Goal: Task Accomplishment & Management: Manage account settings

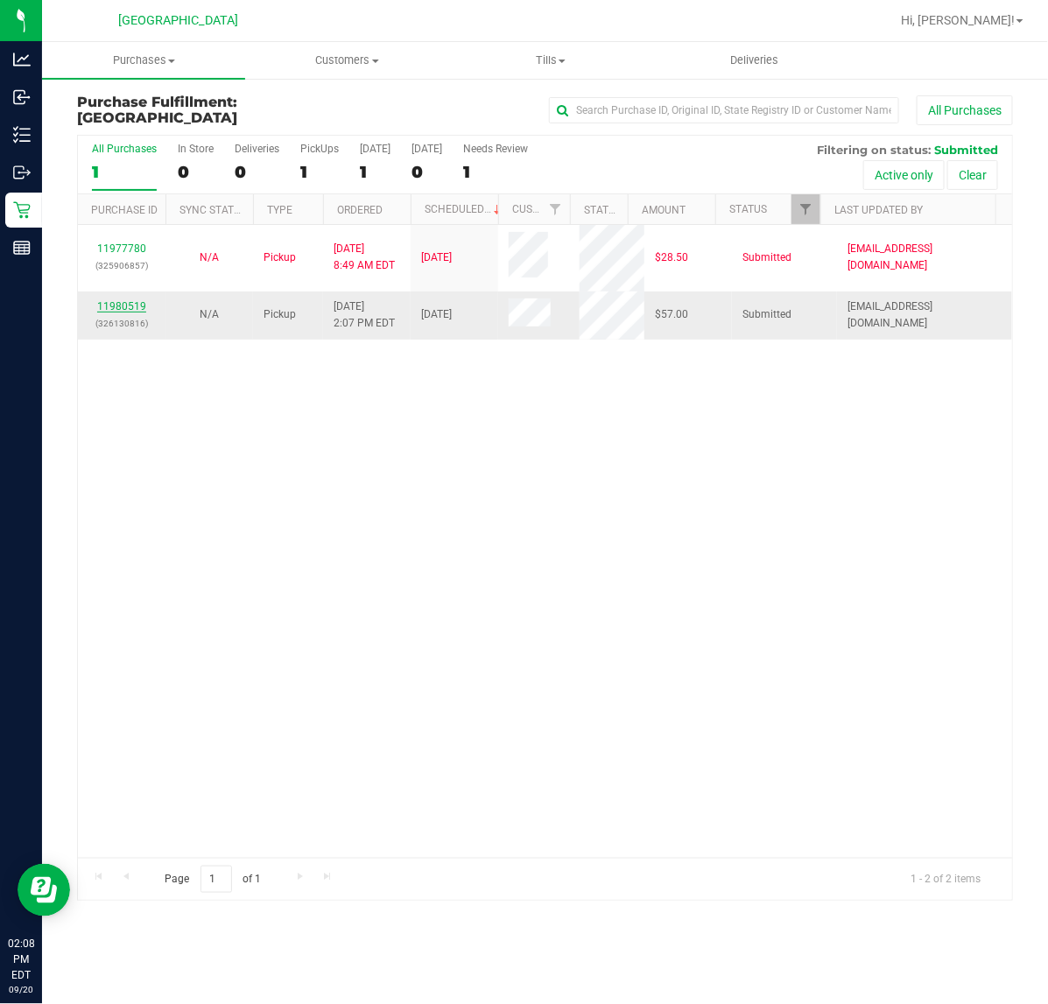
click at [136, 306] on link "11980519" at bounding box center [121, 306] width 49 height 12
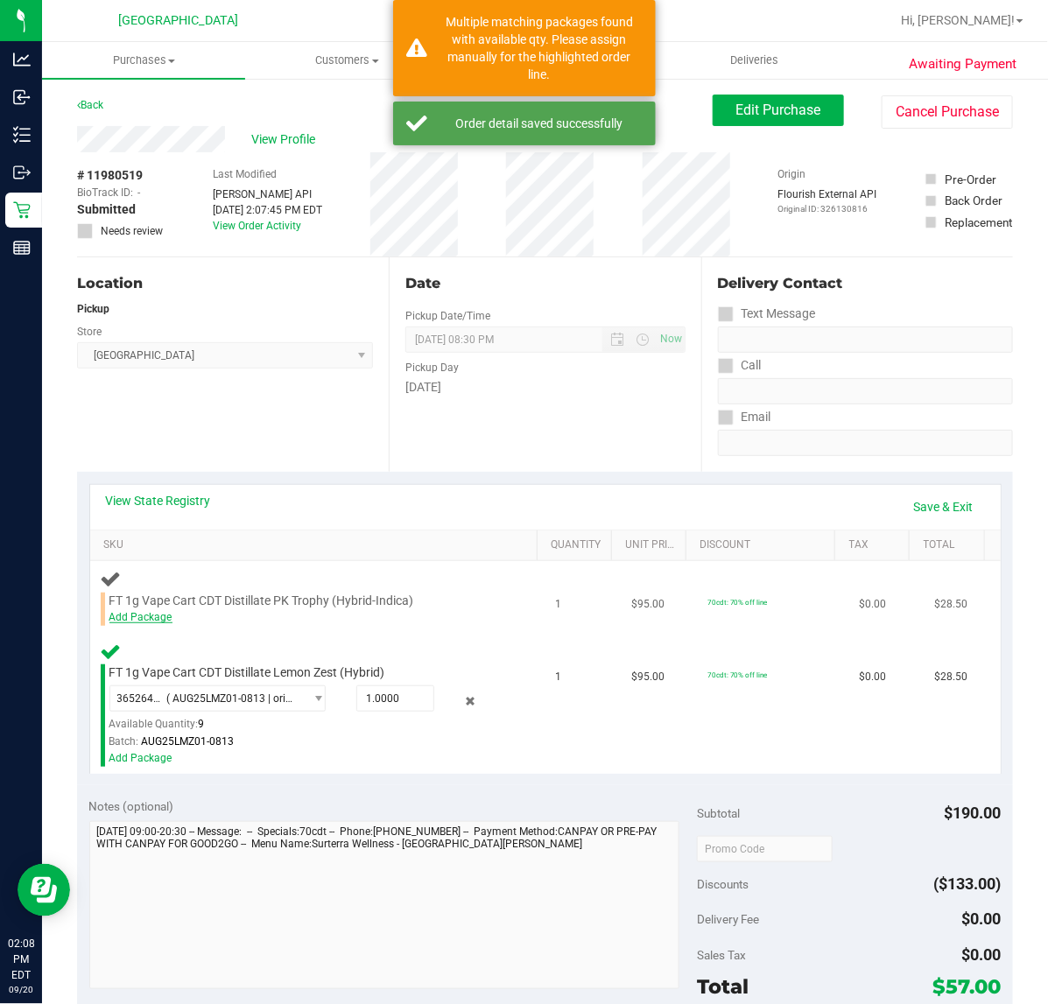
click at [159, 618] on link "Add Package" at bounding box center [140, 617] width 63 height 12
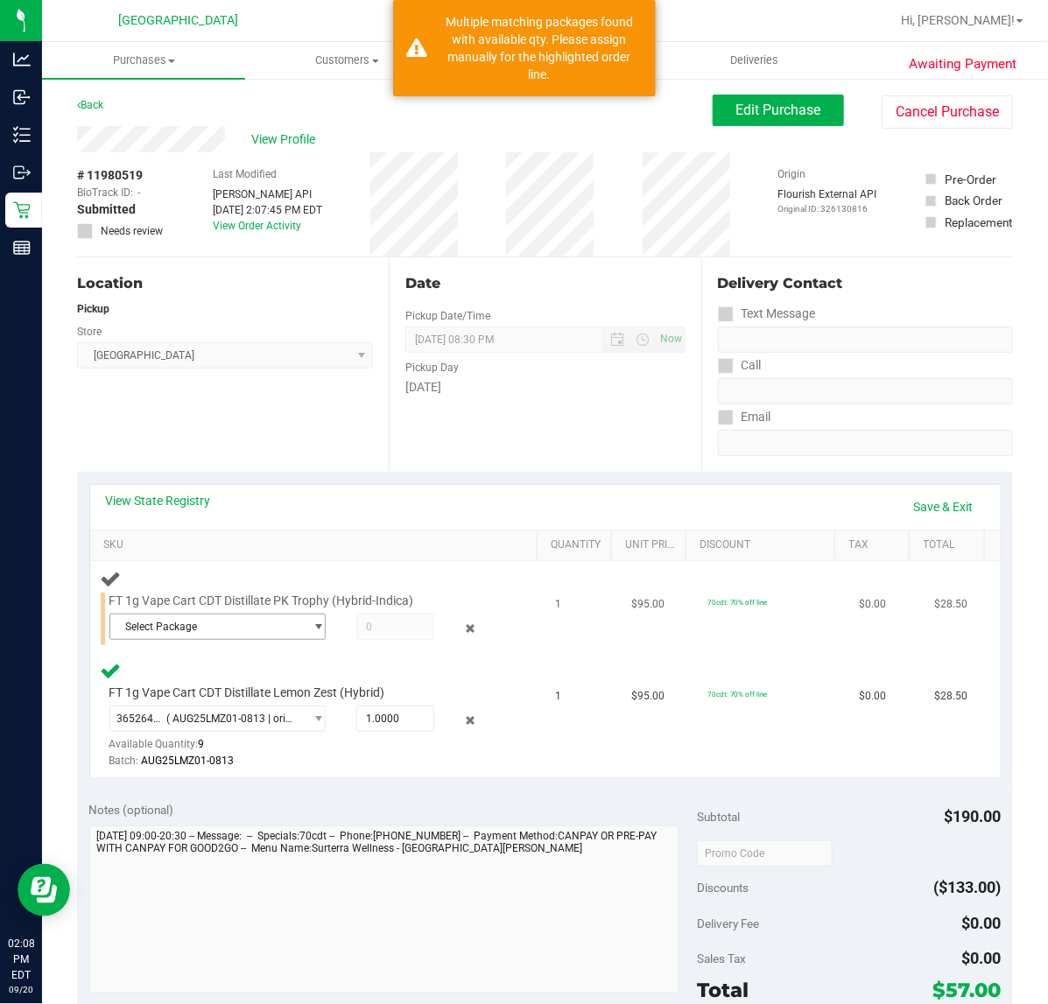
click at [181, 631] on span "Select Package" at bounding box center [206, 627] width 193 height 25
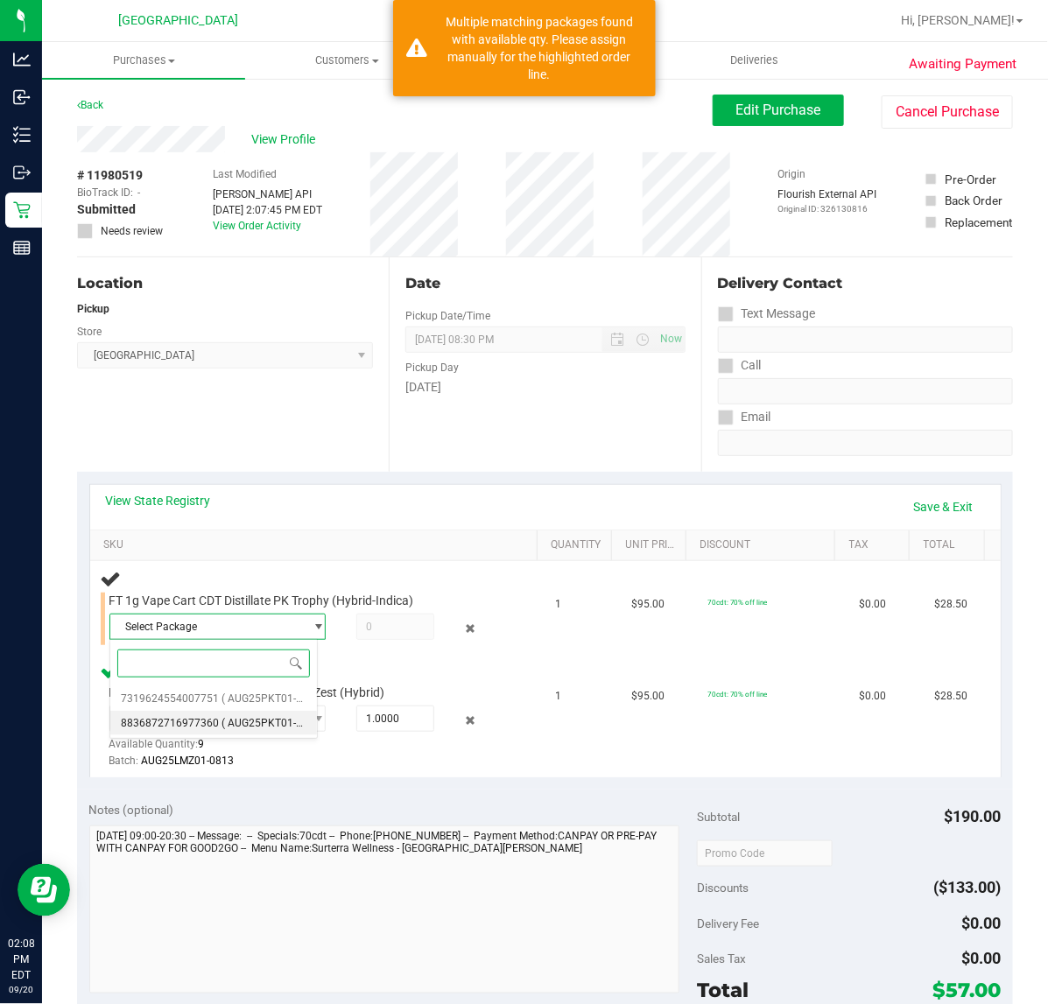
click at [193, 712] on li "8836872716977360 ( AUG25PKT01-0828 | orig: FLSRWGM-20250904-1029 )" at bounding box center [213, 723] width 207 height 25
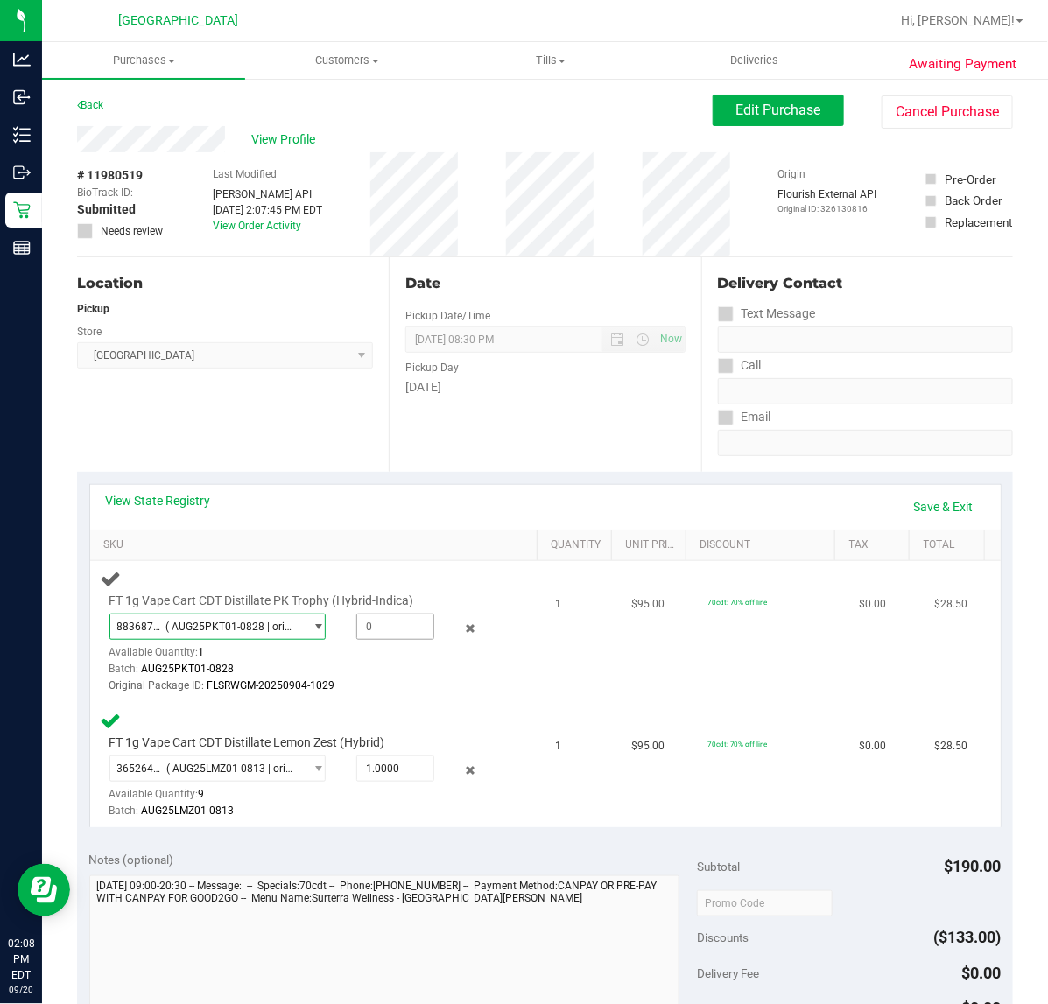
click at [390, 627] on span at bounding box center [395, 627] width 78 height 26
type input "1"
type input "1.0000"
click at [848, 706] on td "$0.00" at bounding box center [886, 765] width 76 height 124
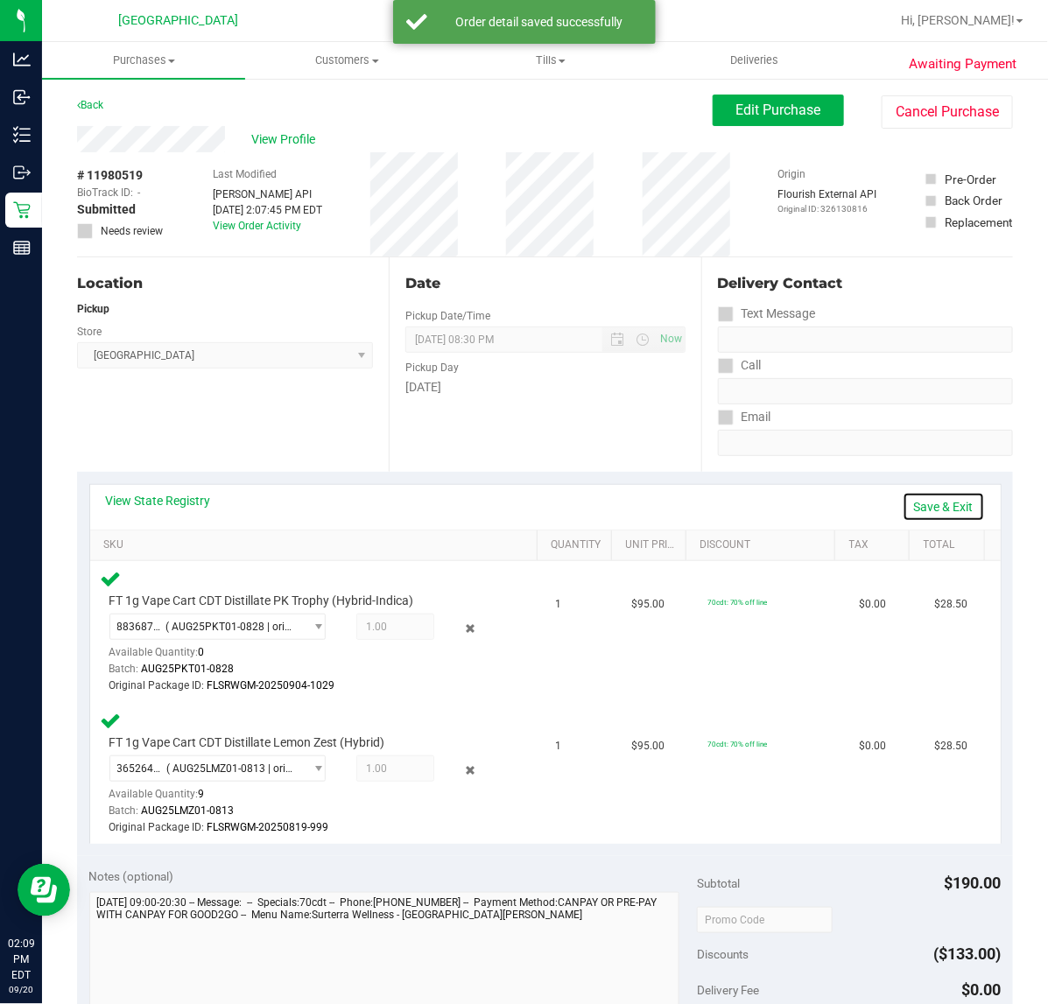
click at [938, 513] on link "Save & Exit" at bounding box center [944, 507] width 82 height 30
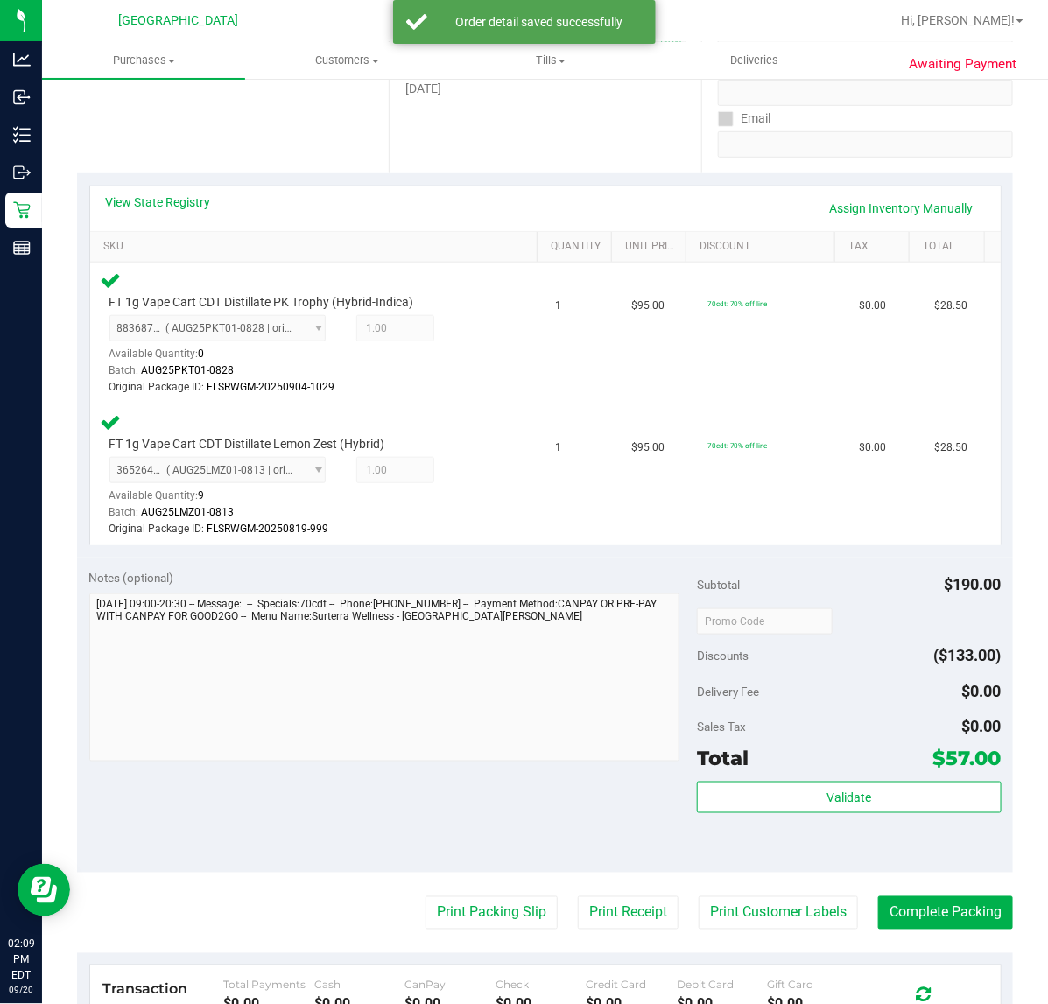
scroll to position [328, 0]
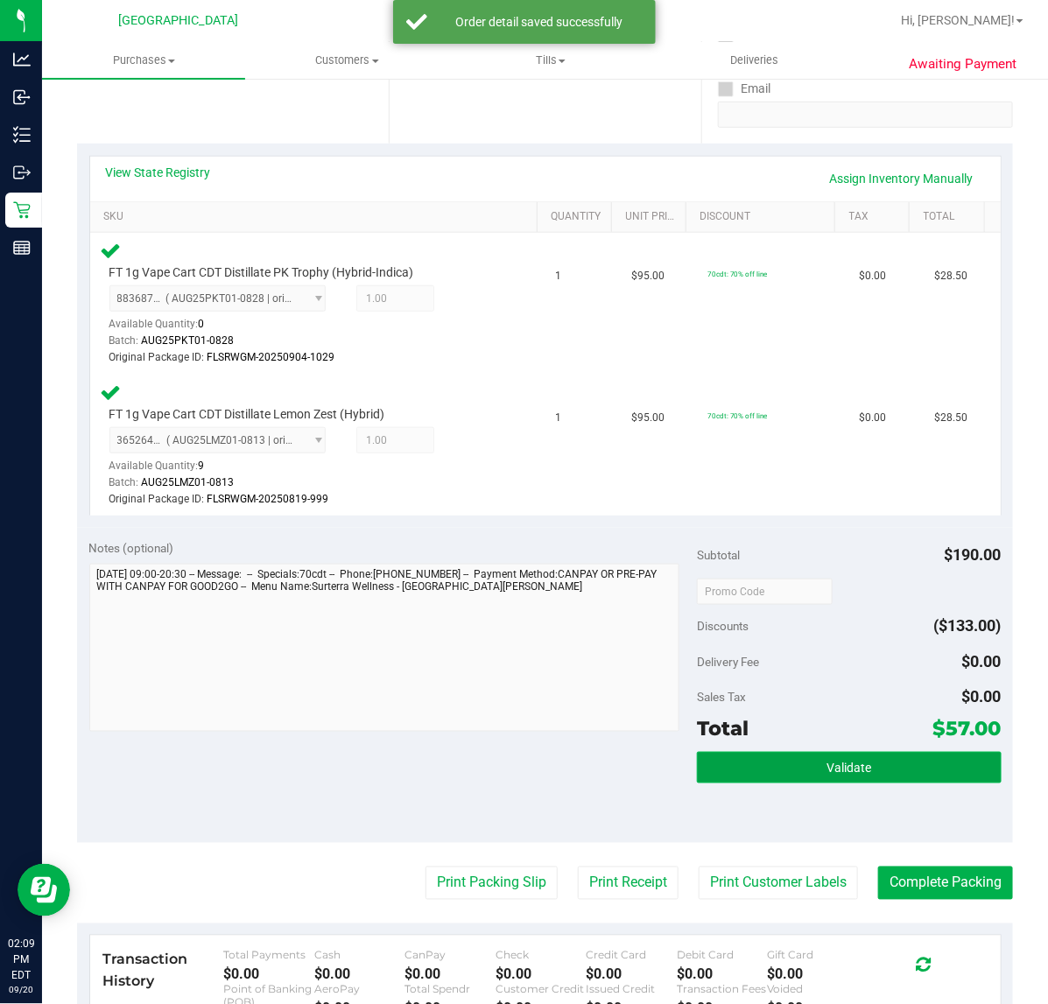
click at [841, 776] on button "Validate" at bounding box center [849, 768] width 304 height 32
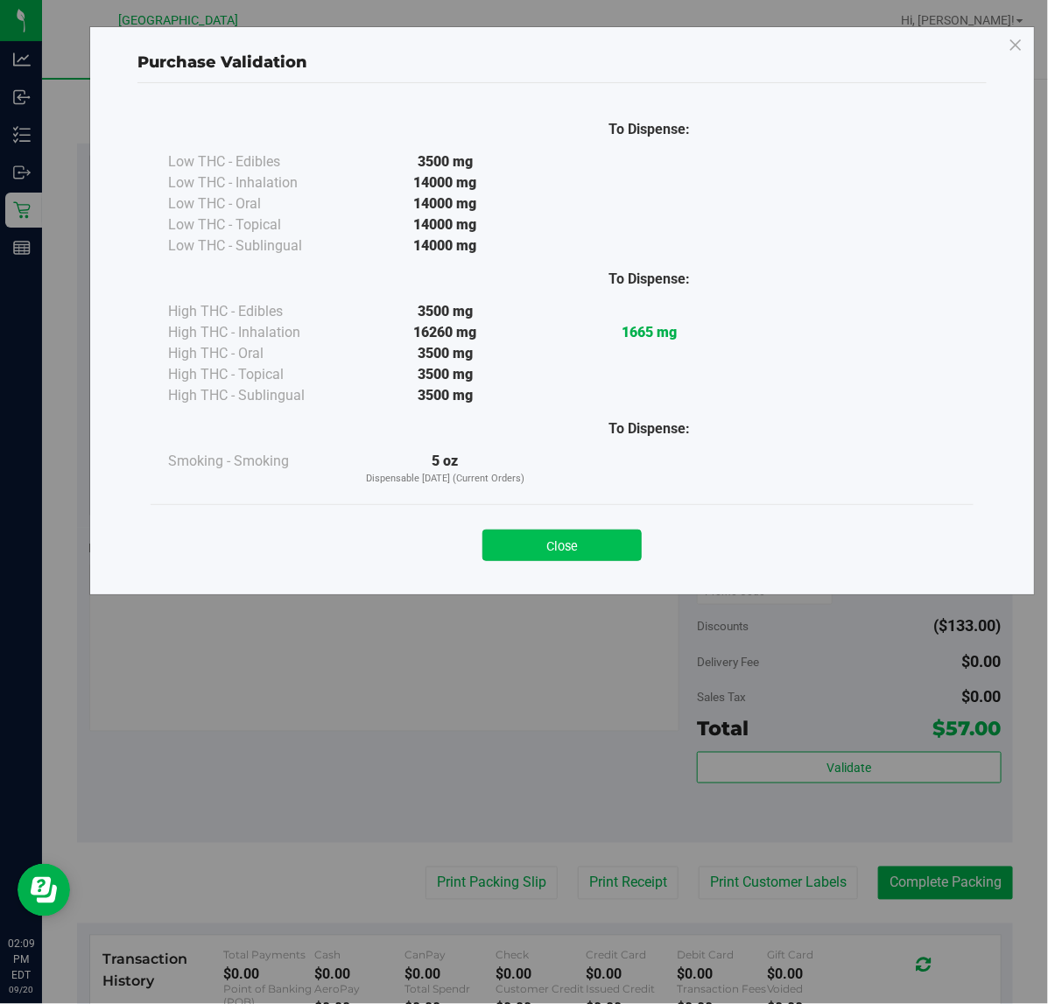
click at [541, 545] on button "Close" at bounding box center [561, 546] width 159 height 32
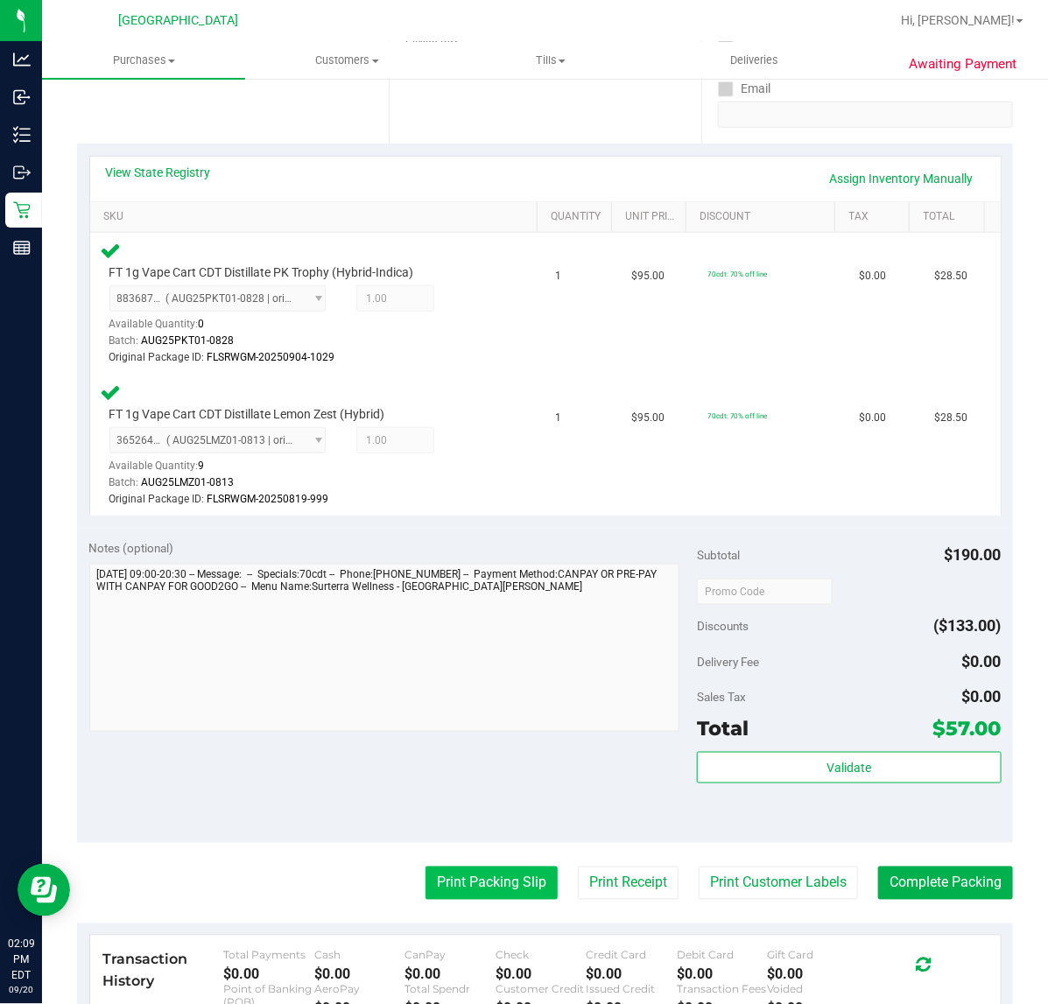
click at [452, 882] on button "Print Packing Slip" at bounding box center [492, 883] width 132 height 33
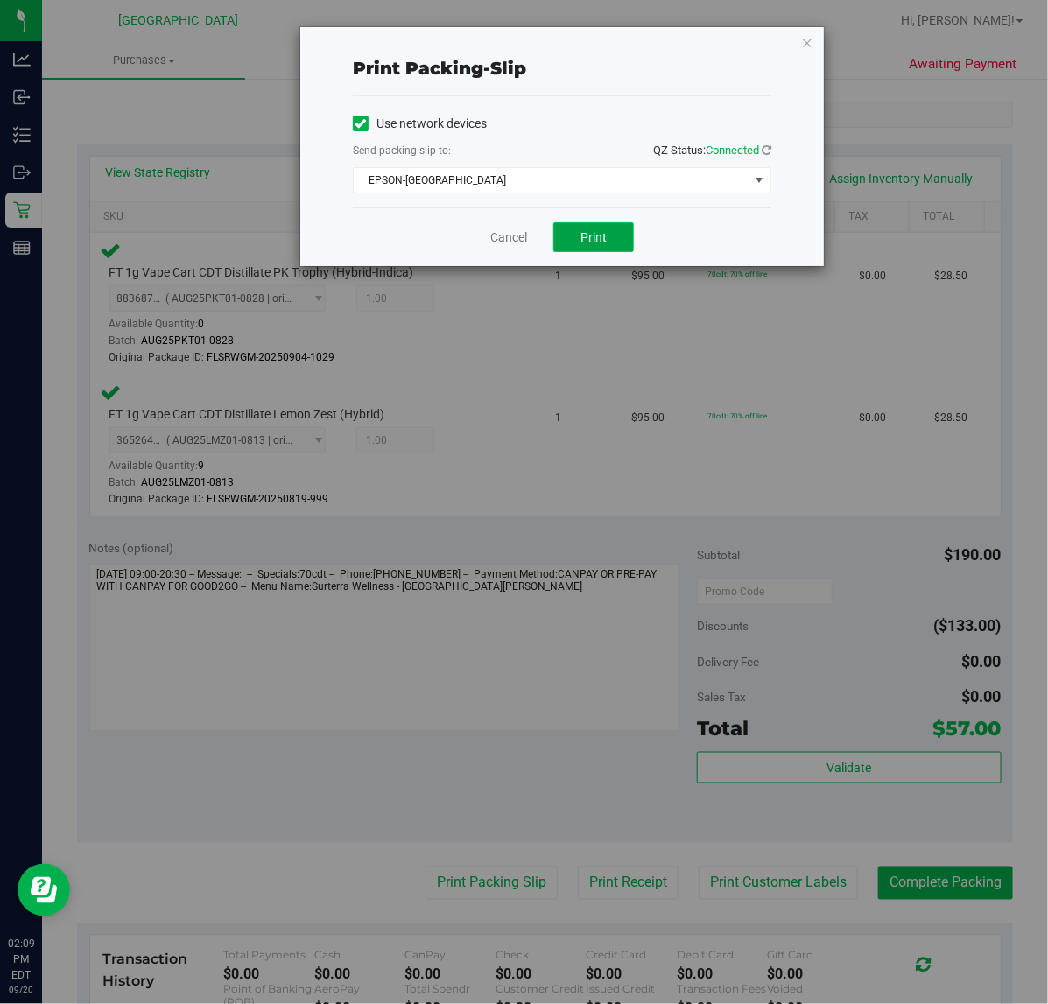
click at [610, 243] on button "Print" at bounding box center [593, 237] width 81 height 30
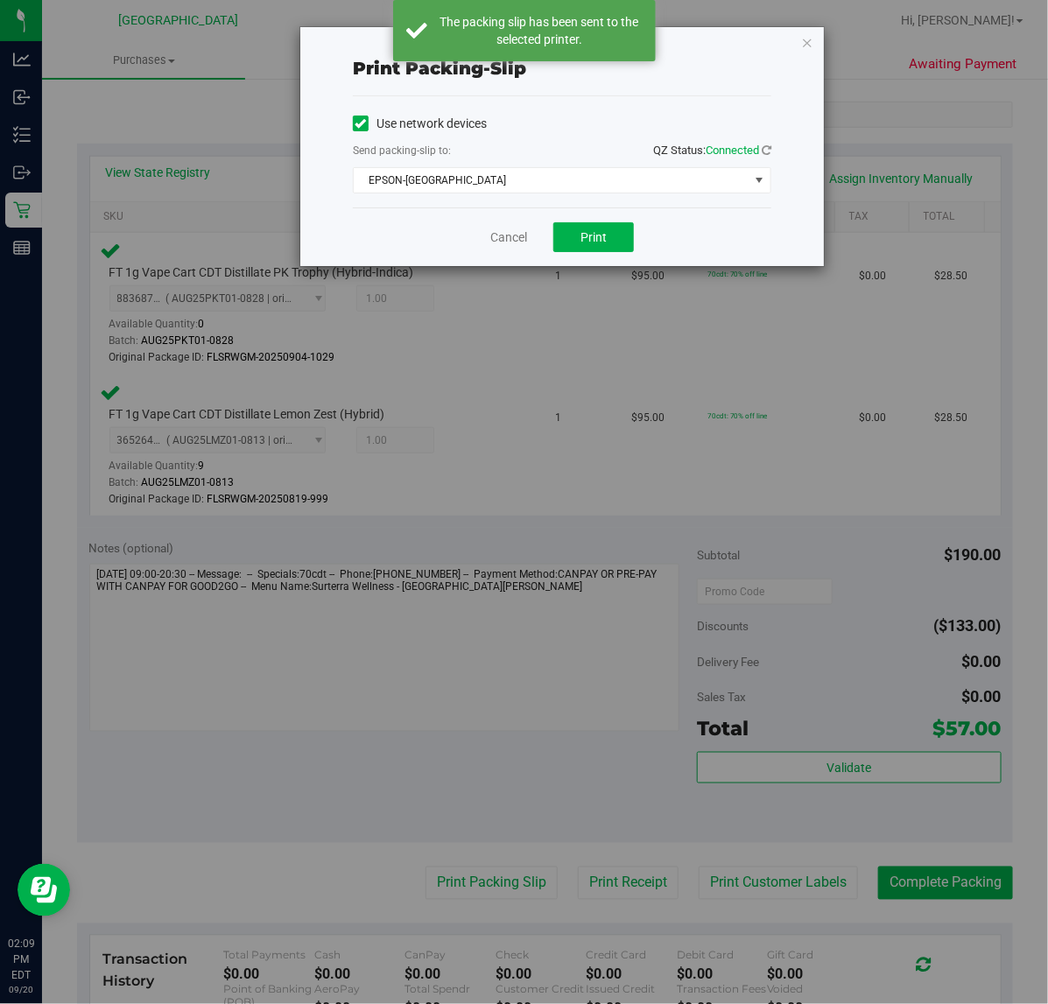
click at [489, 237] on div "Cancel Print" at bounding box center [562, 237] width 419 height 59
click at [519, 237] on link "Cancel" at bounding box center [508, 238] width 37 height 18
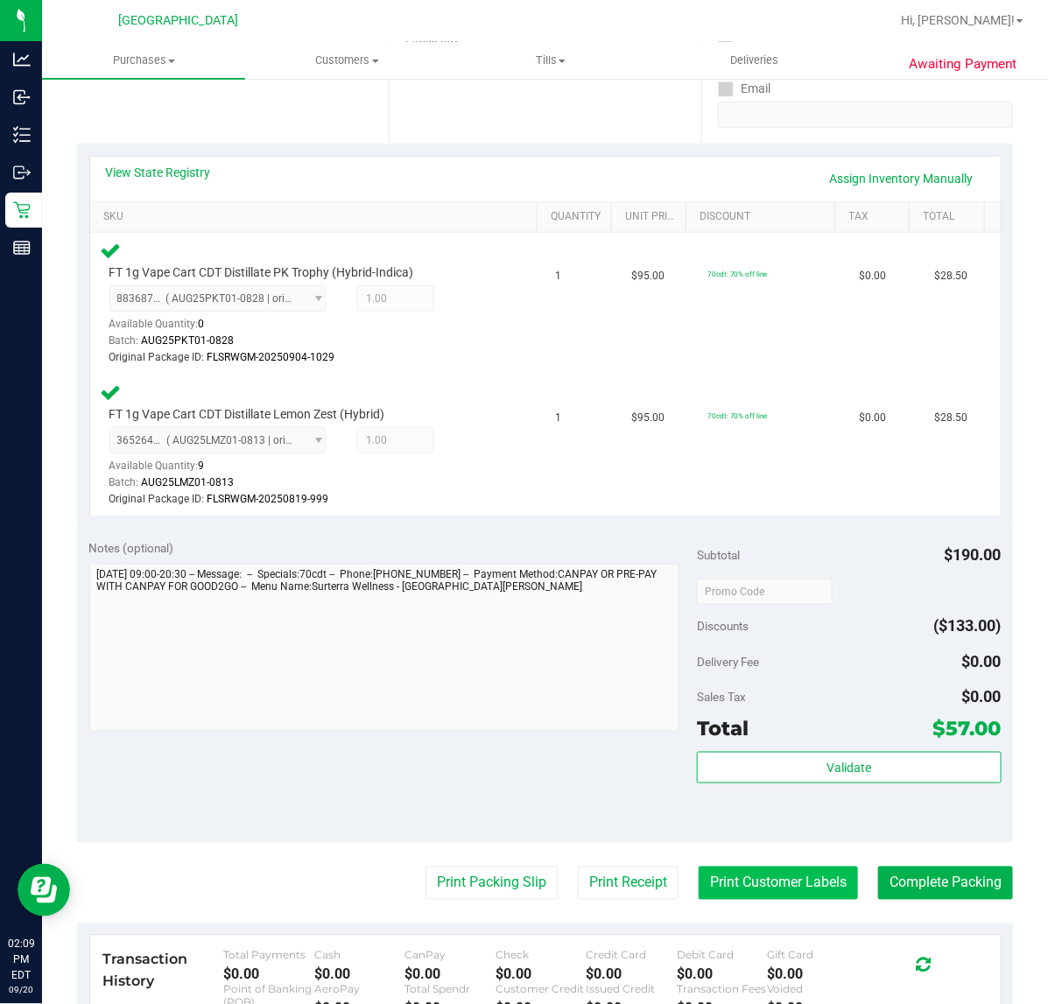
click at [731, 867] on button "Print Customer Labels" at bounding box center [778, 883] width 159 height 33
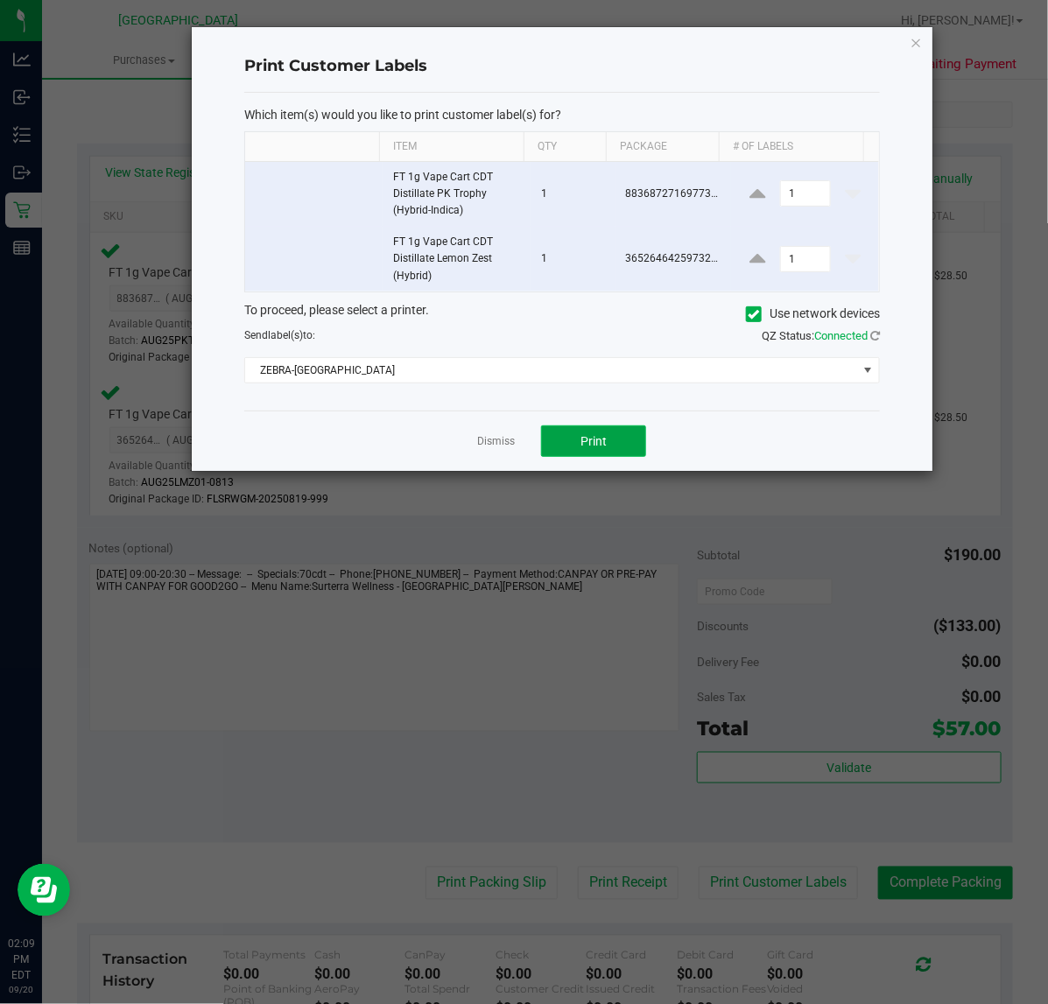
click at [580, 444] on span "Print" at bounding box center [593, 441] width 26 height 14
click at [491, 447] on link "Dismiss" at bounding box center [496, 441] width 38 height 15
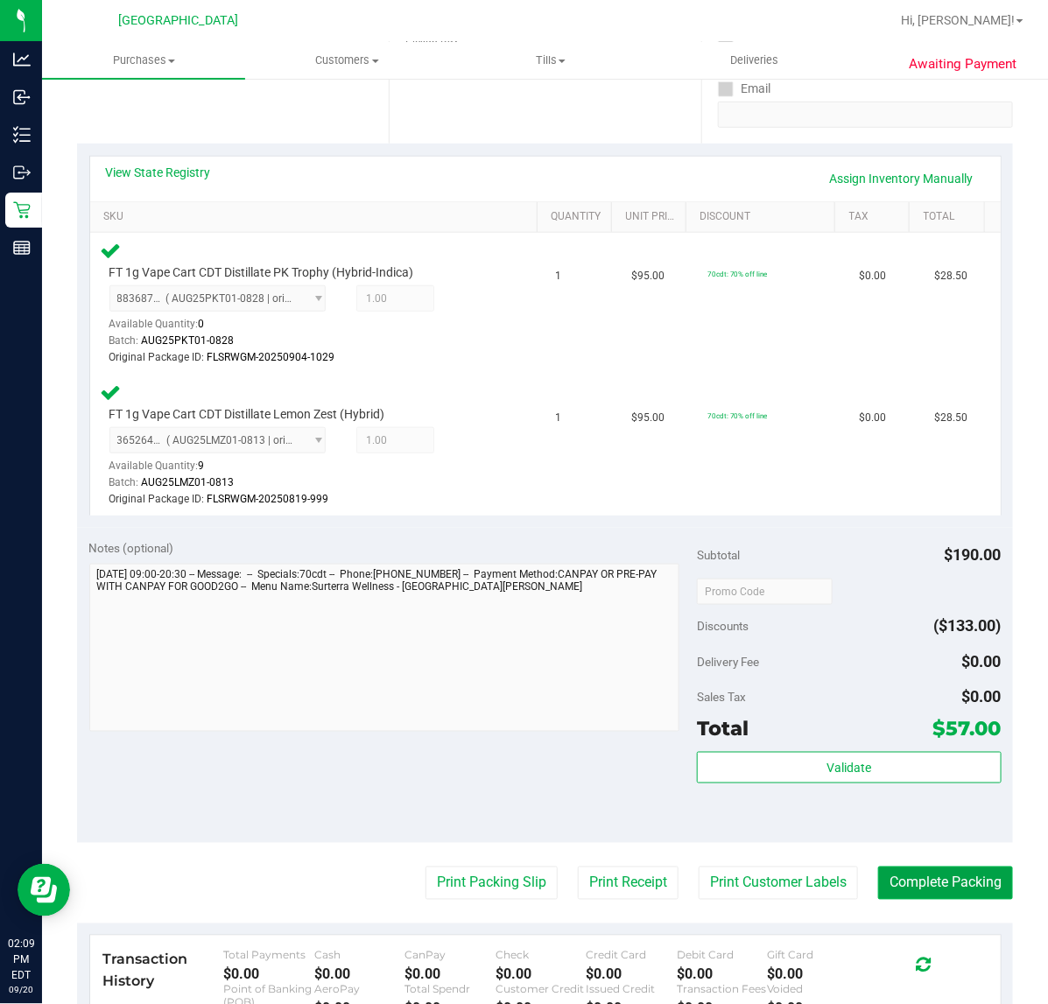
click at [911, 876] on button "Complete Packing" at bounding box center [945, 883] width 135 height 33
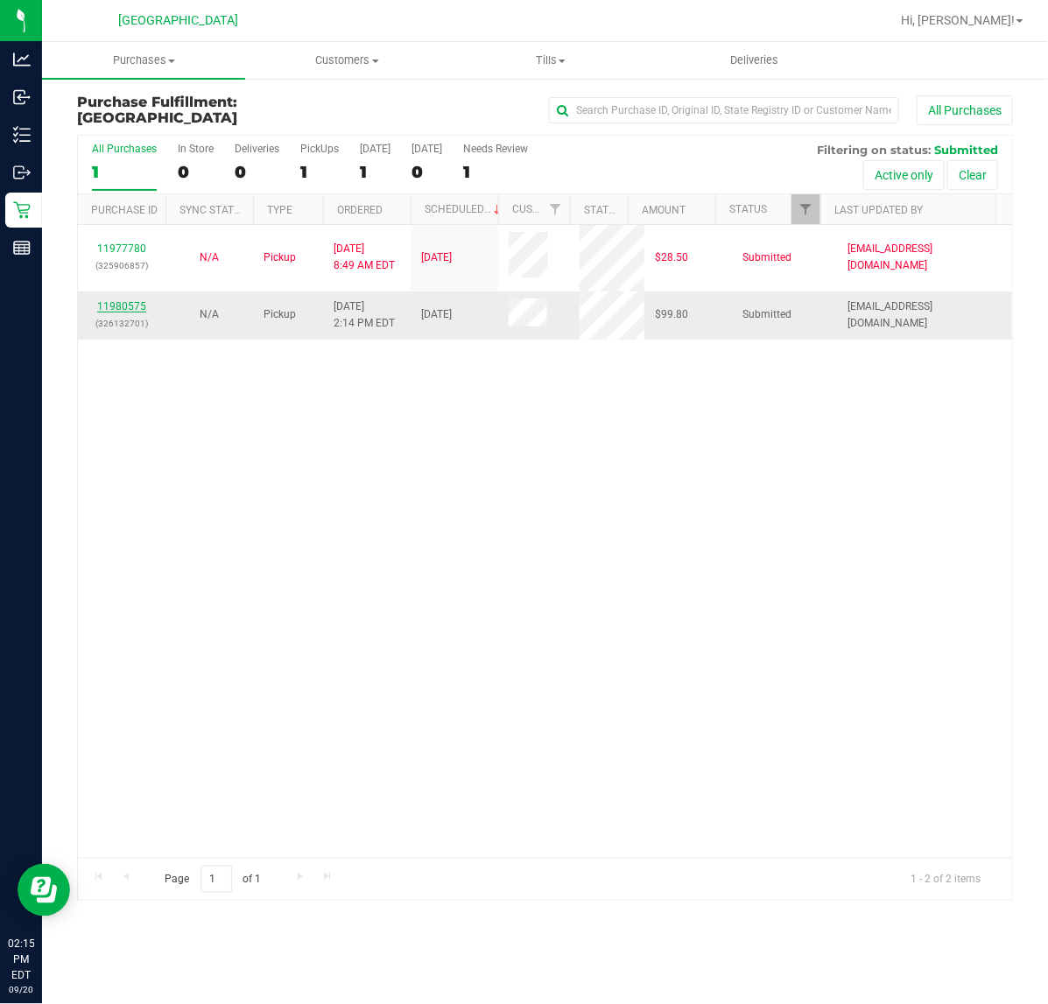
click at [127, 308] on link "11980575" at bounding box center [121, 306] width 49 height 12
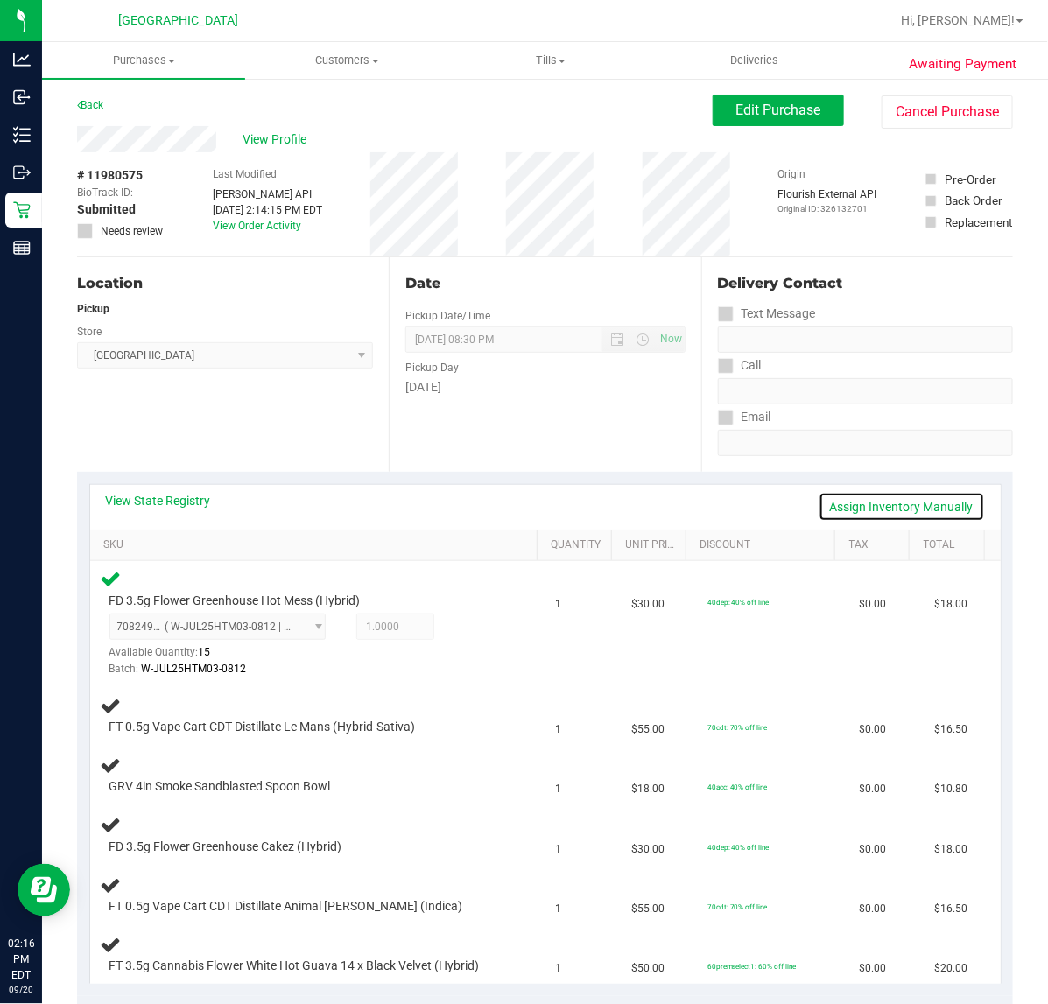
click at [903, 504] on link "Assign Inventory Manually" at bounding box center [902, 507] width 166 height 30
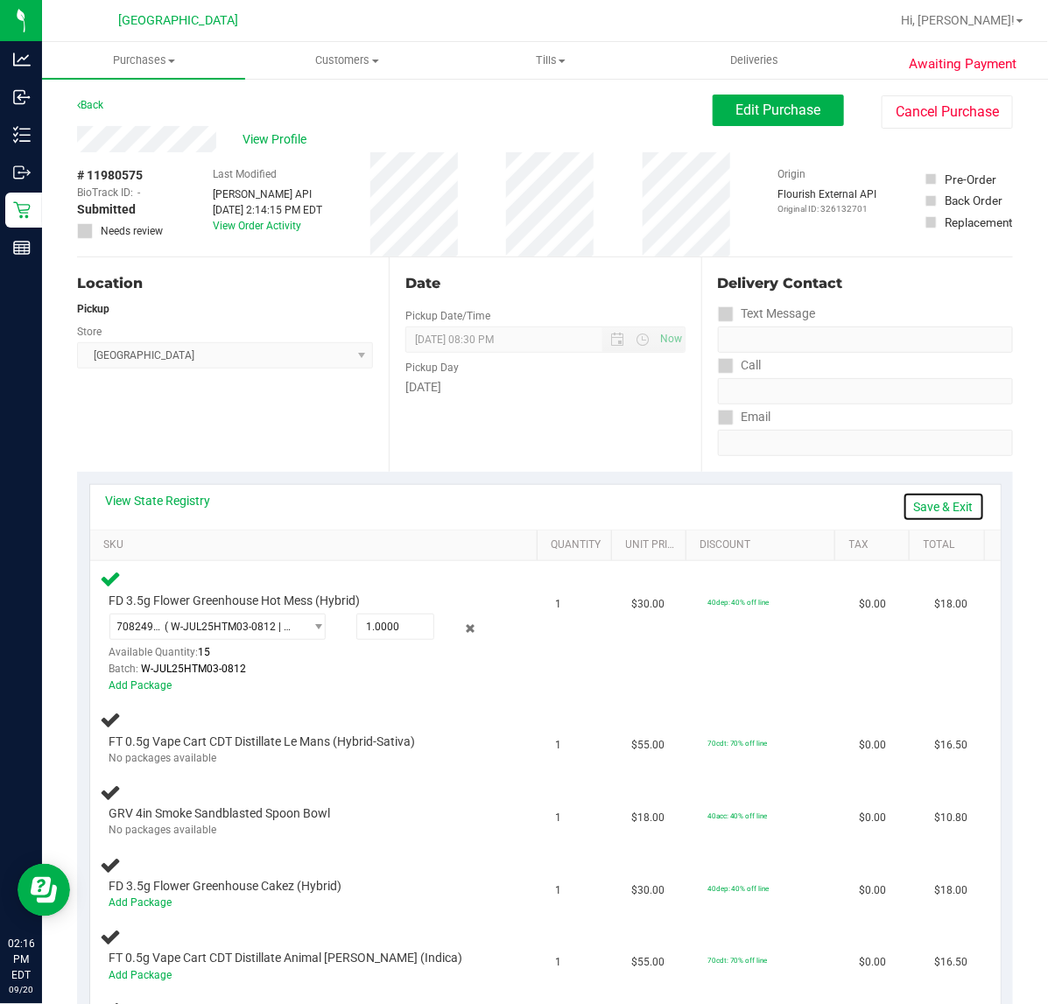
click at [935, 509] on link "Save & Exit" at bounding box center [944, 507] width 82 height 30
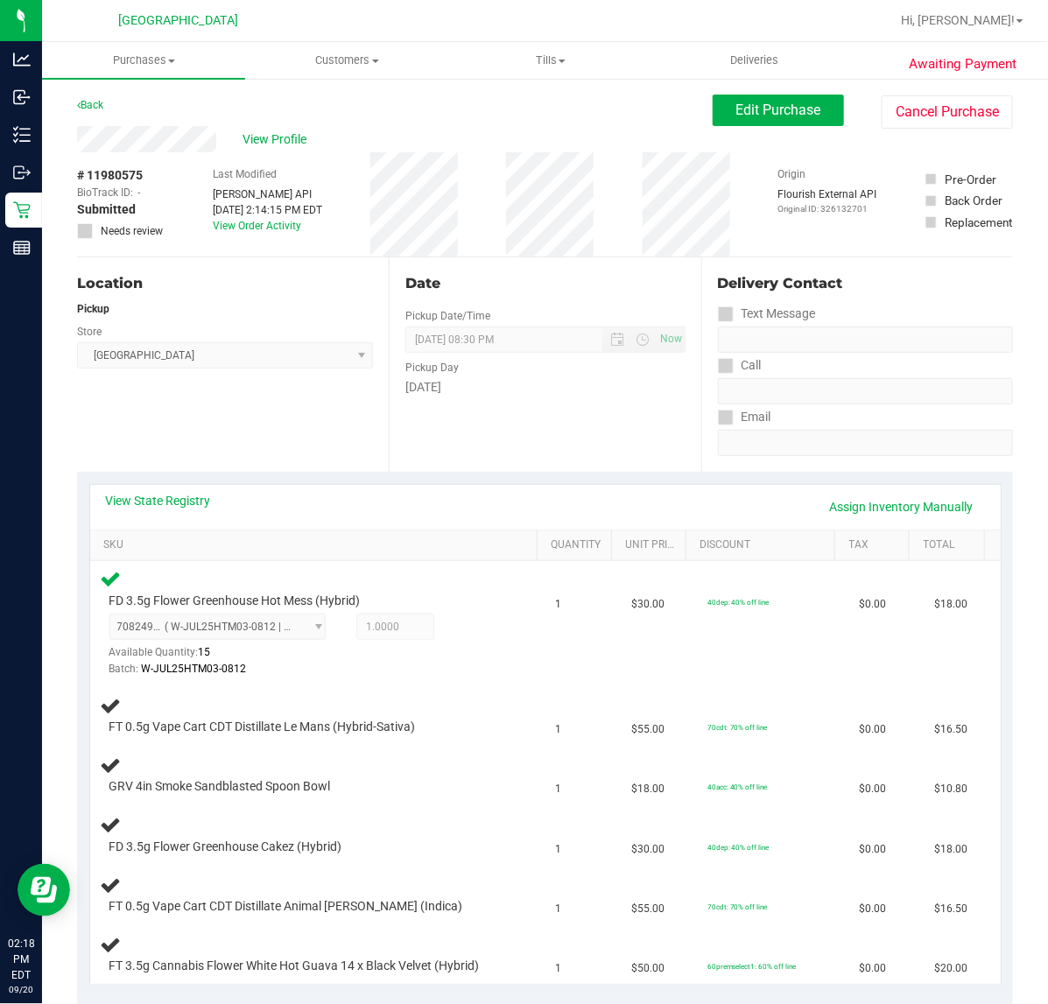
click at [375, 123] on div "Back Edit Purchase Cancel Purchase" at bounding box center [545, 111] width 936 height 32
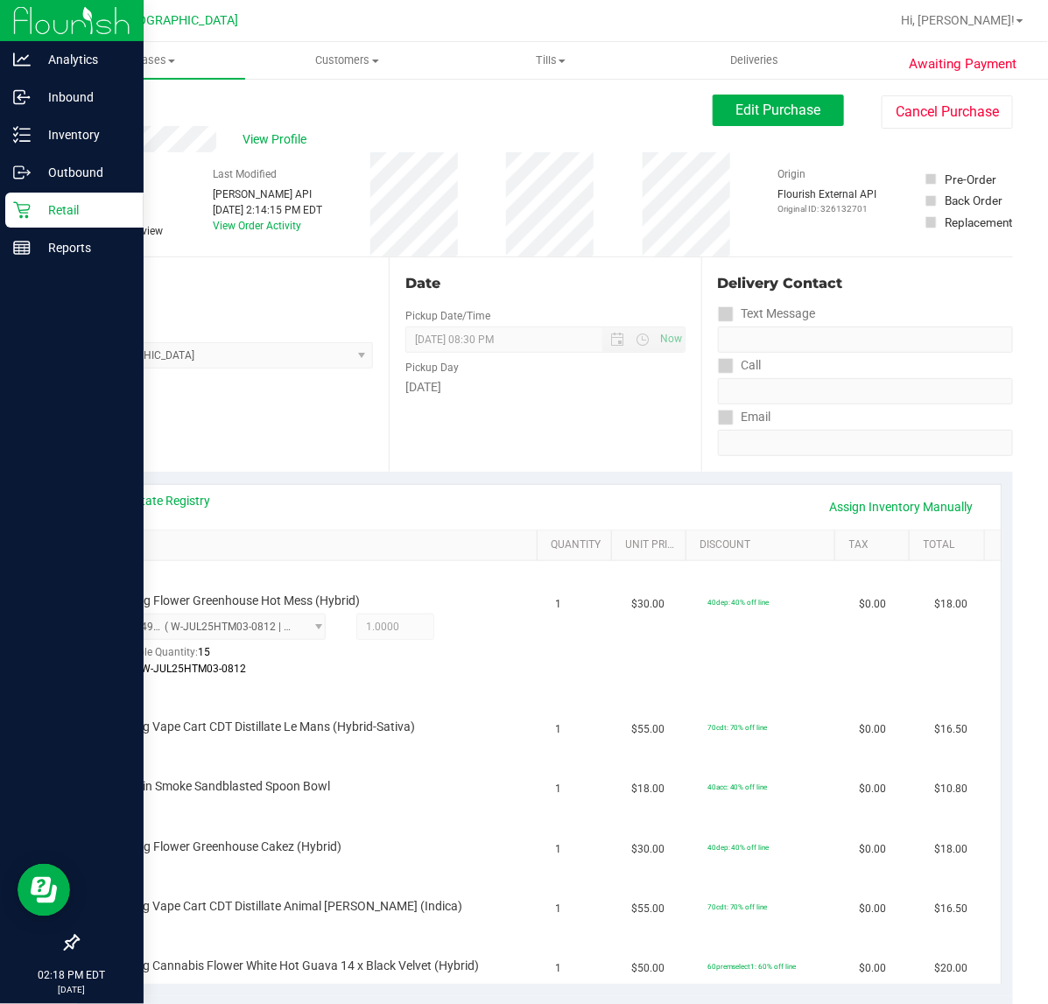
click at [50, 193] on div "Retail" at bounding box center [74, 210] width 138 height 35
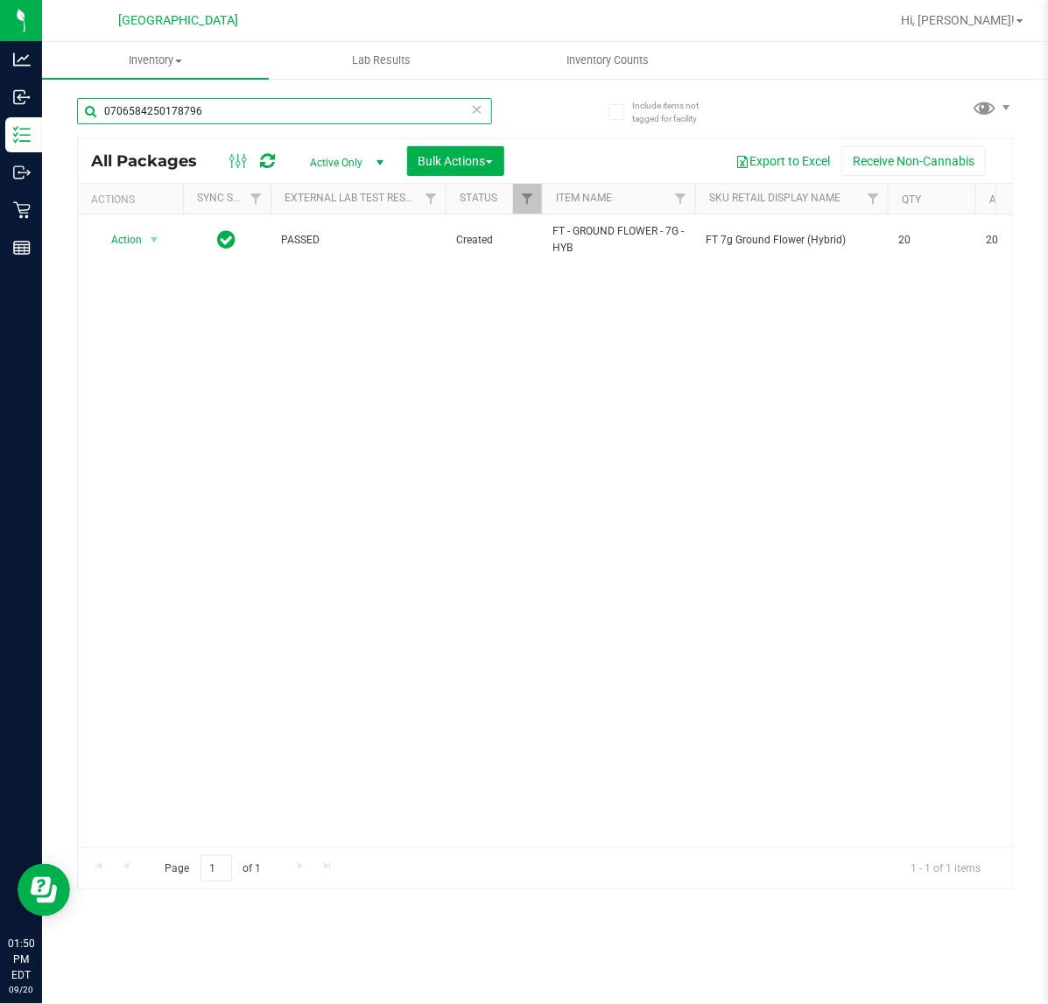
click at [252, 116] on input "0706584250178796" at bounding box center [284, 111] width 415 height 26
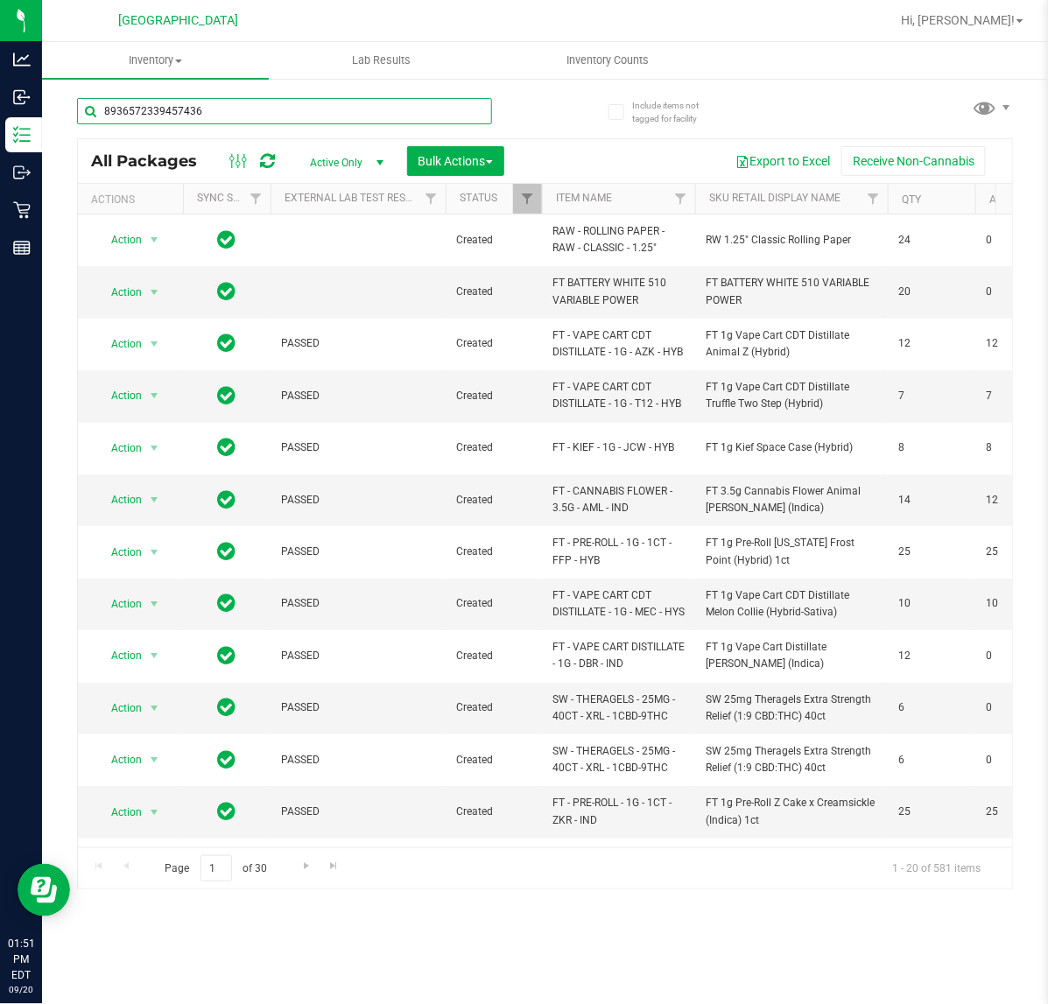
type input "8936572339457436"
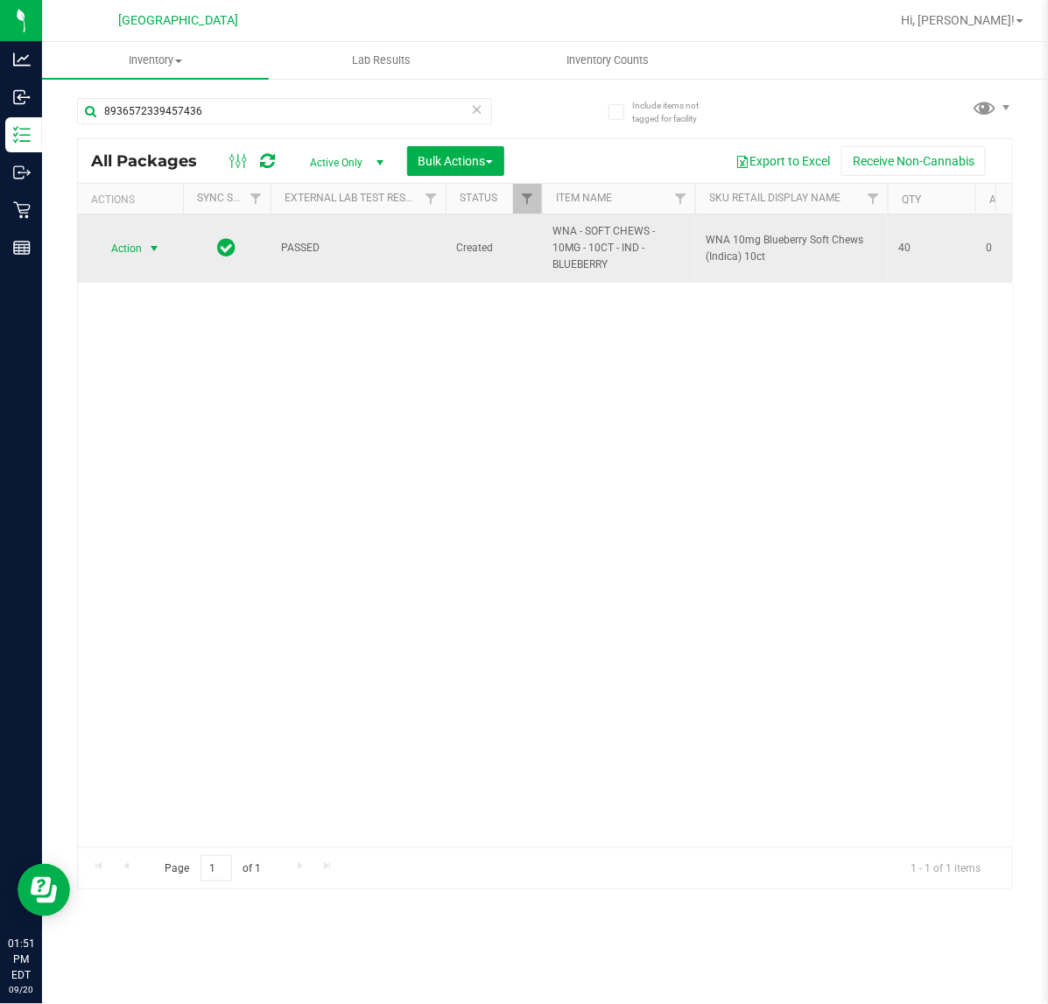
click at [134, 252] on span "Action" at bounding box center [118, 248] width 47 height 25
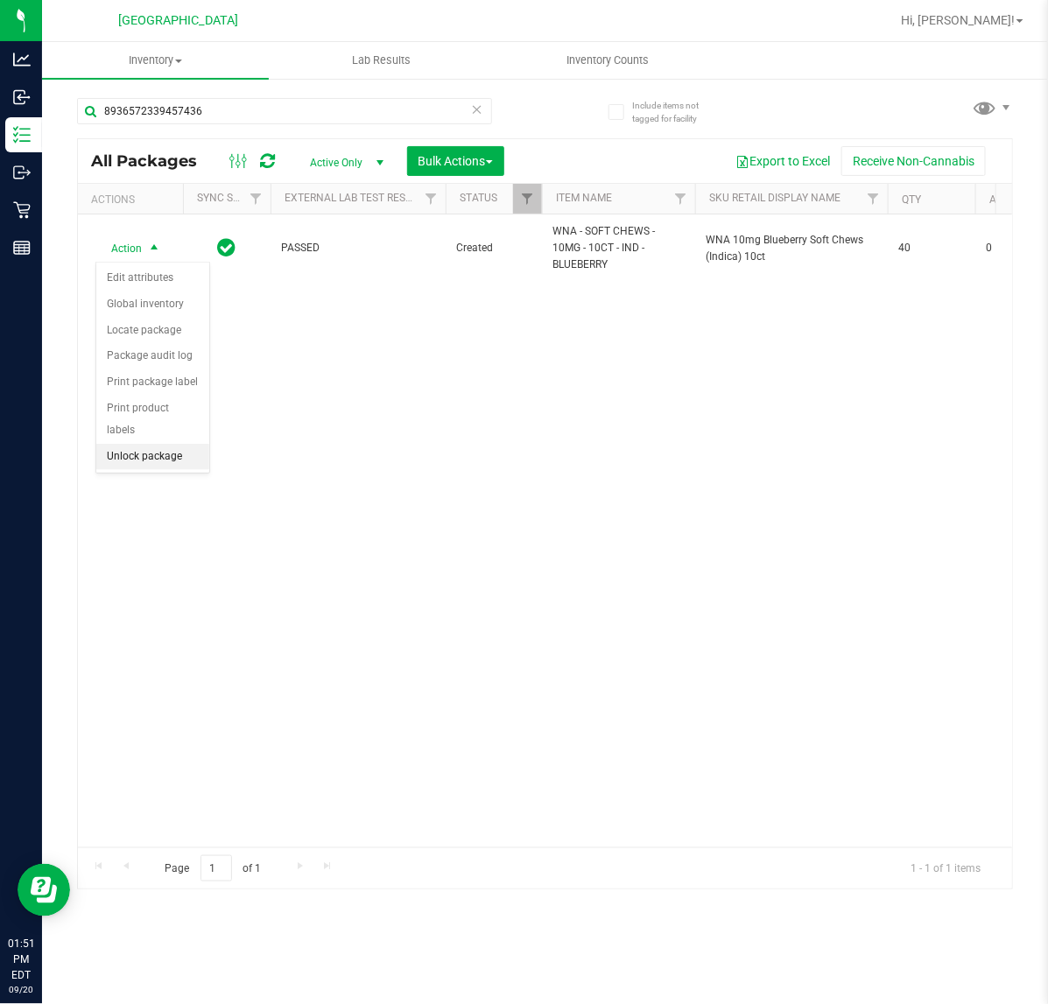
click at [151, 447] on li "Unlock package" at bounding box center [152, 457] width 113 height 26
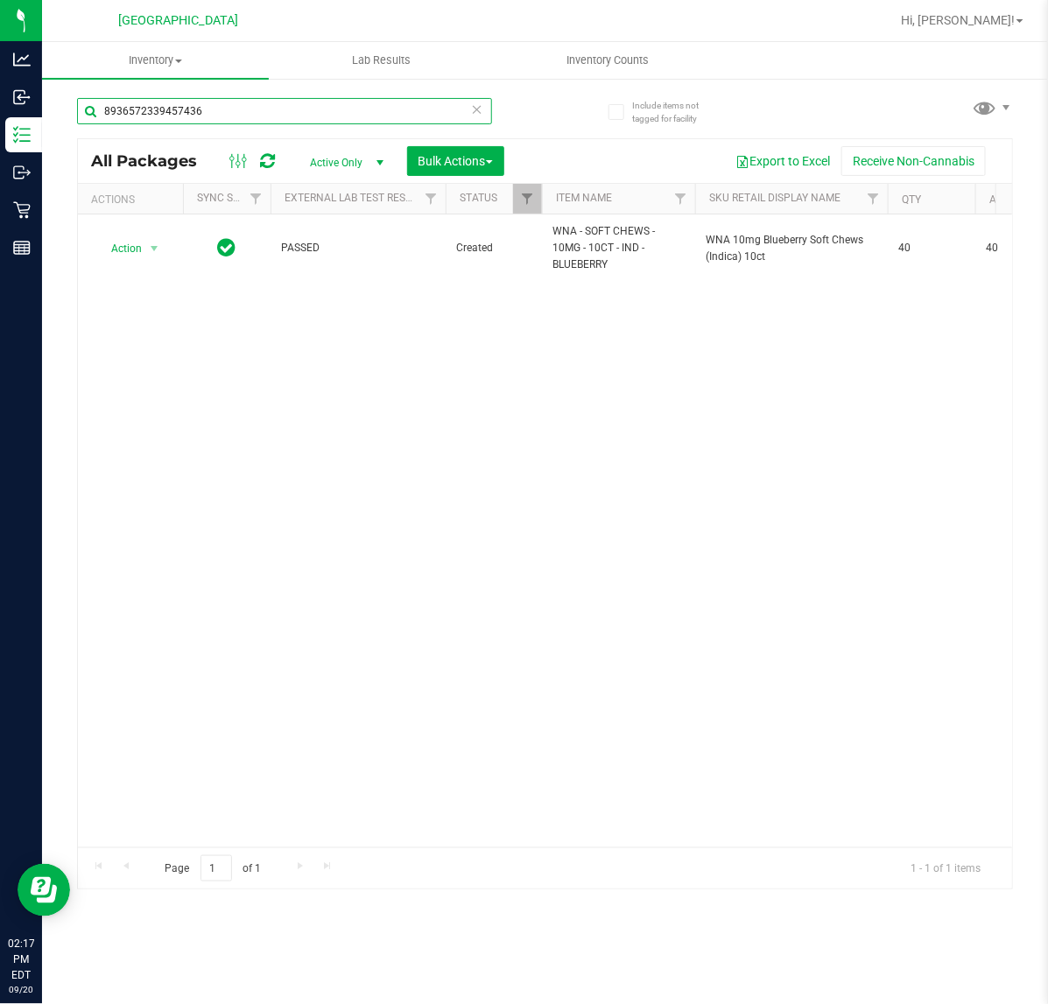
click at [243, 116] on input "8936572339457436" at bounding box center [284, 111] width 415 height 26
type input "1901231155490064"
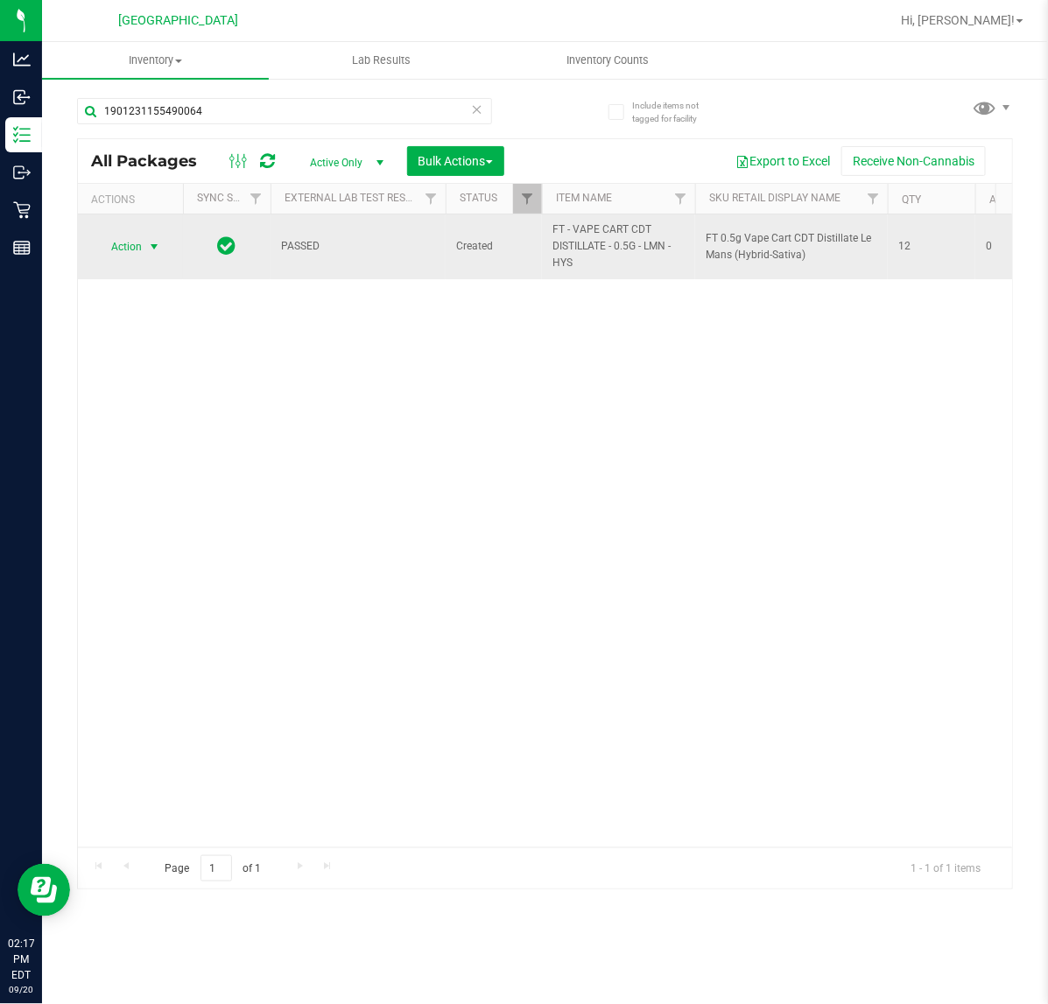
click at [158, 246] on span "select" at bounding box center [154, 247] width 14 height 14
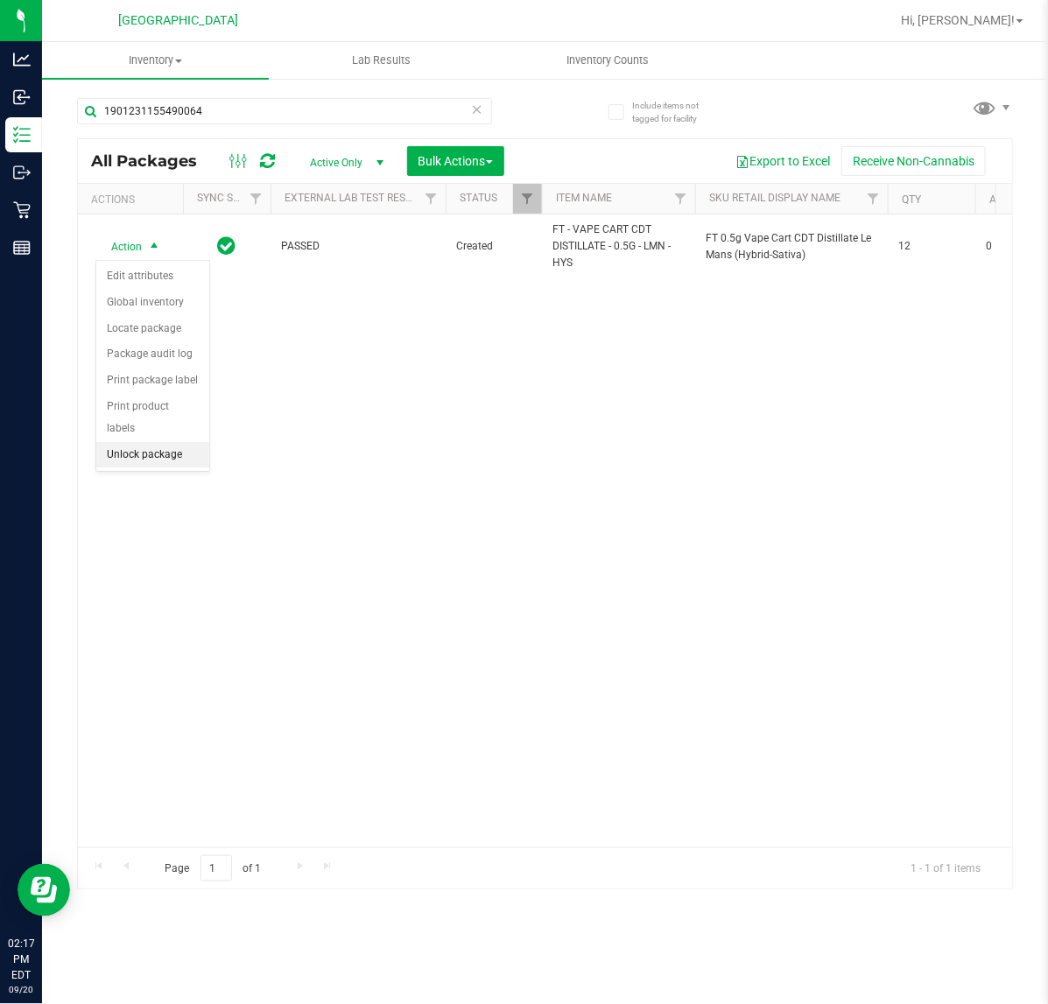
click at [160, 442] on li "Unlock package" at bounding box center [152, 455] width 113 height 26
